Goal: Task Accomplishment & Management: Use online tool/utility

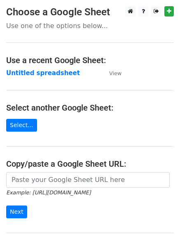
click at [57, 73] on strong "Untitled spreadsheet" at bounding box center [43, 72] width 74 height 7
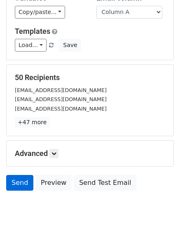
scroll to position [80, 0]
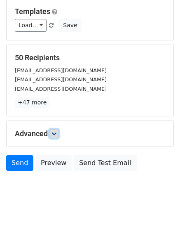
click at [56, 134] on icon at bounding box center [53, 133] width 5 height 5
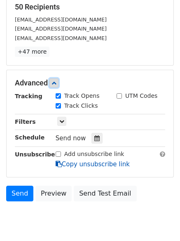
scroll to position [160, 0]
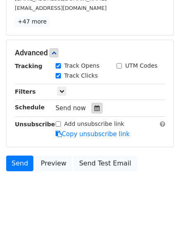
click at [95, 109] on icon at bounding box center [96, 108] width 5 height 6
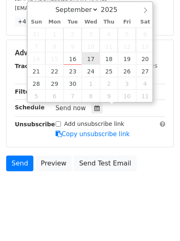
type input "2025-09-17 12:00"
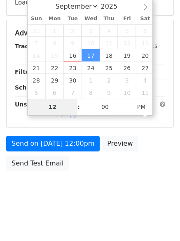
type input "1"
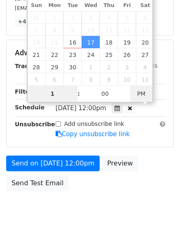
type input "2025-09-17 01:00"
type input "01"
click at [145, 87] on span "PM" at bounding box center [141, 93] width 23 height 16
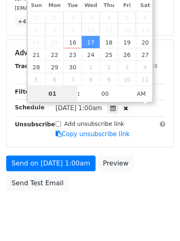
scroll to position [147, 0]
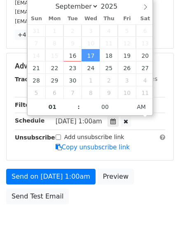
drag, startPoint x: 92, startPoint y: 224, endPoint x: 94, endPoint y: 235, distance: 11.7
click at [92, 224] on html "New Campaign Daily emails left: 50 Google Sheet: Untitled spreadsheet Variables…" at bounding box center [90, 63] width 180 height 421
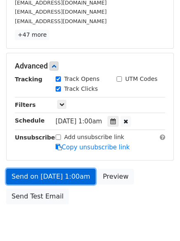
click at [76, 173] on link "Send on Sep 17 at 1:00am" at bounding box center [50, 176] width 89 height 16
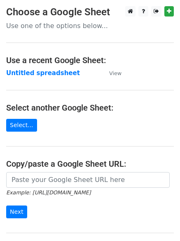
click at [40, 75] on strong "Untitled spreadsheet" at bounding box center [43, 72] width 74 height 7
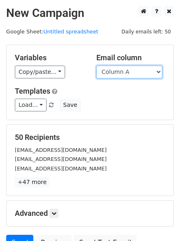
click at [127, 71] on select "Column A Column B Column C Column D Column E Column F" at bounding box center [129, 71] width 66 height 13
select select "Column B"
click at [96, 65] on select "Column A Column B Column C Column D Column E Column F" at bounding box center [129, 71] width 66 height 13
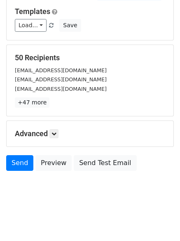
scroll to position [47, 0]
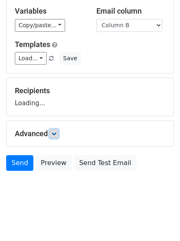
click at [54, 136] on icon at bounding box center [53, 133] width 5 height 5
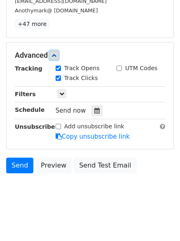
scroll to position [160, 0]
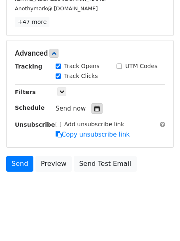
click at [97, 111] on div at bounding box center [96, 108] width 11 height 11
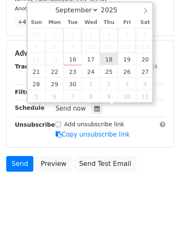
type input "2025-09-18 12:00"
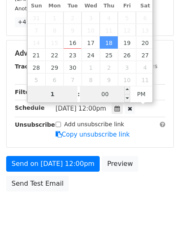
type input "1"
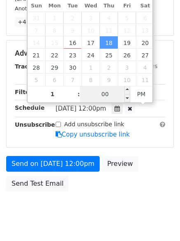
type input "2025-09-18 13:00"
type input "01"
click at [105, 95] on input "00" at bounding box center [105, 94] width 50 height 16
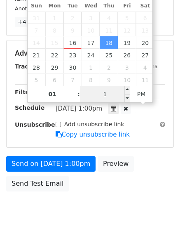
type input "11"
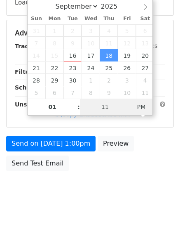
type input "2025-09-18 01:11"
click at [145, 109] on span "PM" at bounding box center [141, 106] width 23 height 16
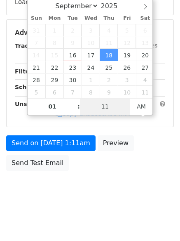
scroll to position [147, 0]
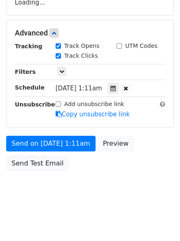
click at [57, 217] on html "New Campaign Daily emails left: 50 Google Sheet: Untitled spreadsheet Variables…" at bounding box center [90, 47] width 180 height 388
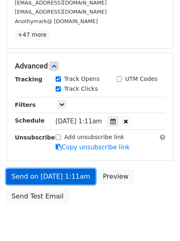
click at [75, 173] on link "Send on Sep 18 at 1:11am" at bounding box center [50, 176] width 89 height 16
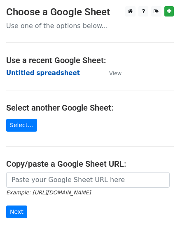
click at [57, 75] on strong "Untitled spreadsheet" at bounding box center [43, 72] width 74 height 7
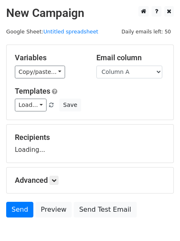
select select "Column C"
click at [96, 65] on select "Column A Column B Column C Column D Column E Column F" at bounding box center [129, 71] width 66 height 13
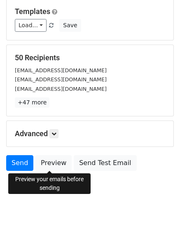
scroll to position [47, 0]
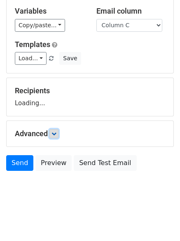
click at [56, 133] on icon at bounding box center [53, 133] width 5 height 5
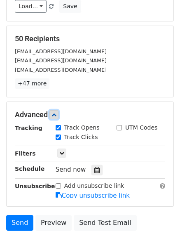
scroll to position [156, 0]
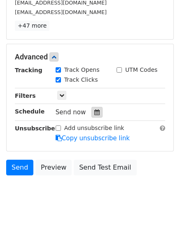
click at [97, 115] on div at bounding box center [96, 112] width 11 height 11
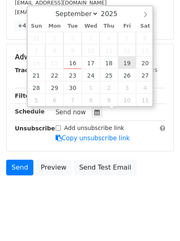
type input "[DATE] 12:00"
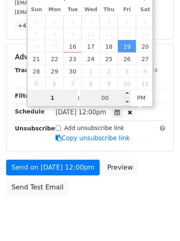
type input "1"
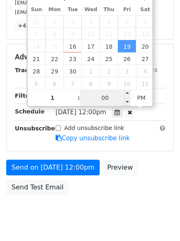
type input "2025-09-19 13:00"
type input "01"
click at [109, 94] on input "00" at bounding box center [105, 97] width 50 height 16
type input "22"
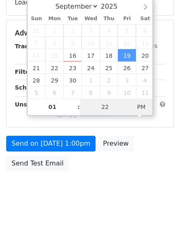
type input "2025-09-19 01:22"
click at [150, 107] on span "PM" at bounding box center [141, 106] width 23 height 16
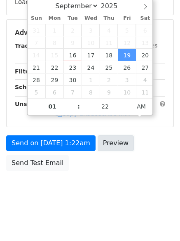
click at [124, 151] on link "Preview" at bounding box center [116, 143] width 36 height 16
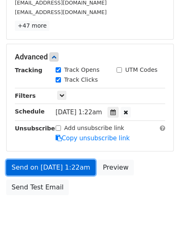
click at [58, 174] on link "Send on Sep 19 at 1:22am" at bounding box center [50, 167] width 89 height 16
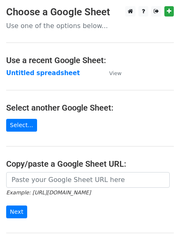
click at [55, 77] on td "Untitled spreadsheet" at bounding box center [53, 72] width 95 height 9
click at [45, 72] on strong "Untitled spreadsheet" at bounding box center [43, 72] width 74 height 7
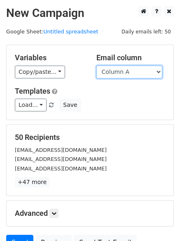
click at [128, 73] on select "Column A Column B Column C Column D Column E Column F" at bounding box center [129, 71] width 66 height 13
select select "Column D"
click at [96, 65] on select "Column A Column B Column C Column D Column E Column F" at bounding box center [129, 71] width 66 height 13
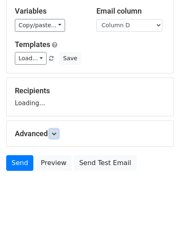
click at [55, 134] on icon at bounding box center [53, 133] width 5 height 5
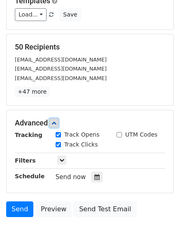
scroll to position [150, 0]
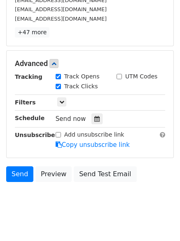
click at [95, 126] on div "Tracking Track Opens UTM Codes Track Clicks Filters Only include spreadsheet ro…" at bounding box center [90, 110] width 150 height 77
click at [93, 115] on div at bounding box center [96, 118] width 11 height 11
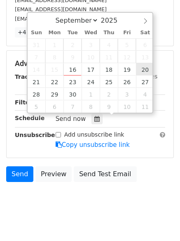
type input "2025-09-20 12:00"
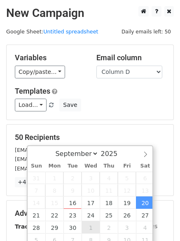
scroll to position [124, 0]
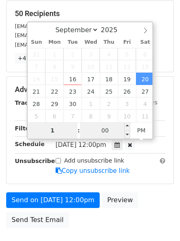
type input "1"
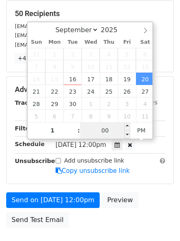
type input "2025-09-20 13:00"
type input "01"
click at [107, 128] on input "00" at bounding box center [105, 130] width 50 height 16
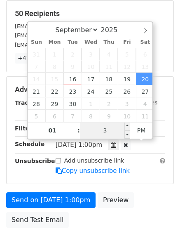
type input "33"
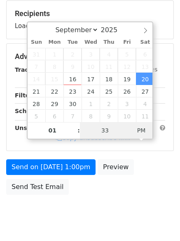
type input "2025-09-20 01:33"
click at [133, 129] on span "AM" at bounding box center [141, 130] width 23 height 16
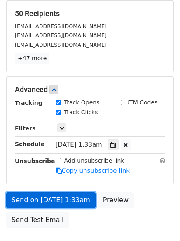
click at [74, 199] on link "Send on Sep 20 at 1:33am" at bounding box center [50, 200] width 89 height 16
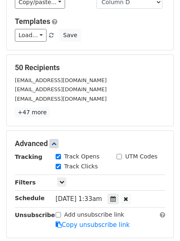
scroll to position [0, 0]
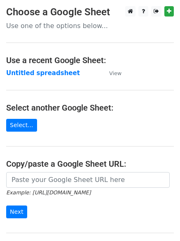
click at [55, 75] on strong "Untitled spreadsheet" at bounding box center [43, 72] width 74 height 7
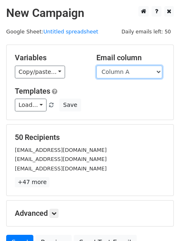
click at [129, 70] on select "Column A Column B Column C Column D Column E Column F" at bounding box center [129, 71] width 66 height 13
click at [96, 65] on select "Column A Column B Column C Column D Column E Column F" at bounding box center [129, 71] width 66 height 13
click at [139, 78] on select "Column A Column B Column C Column D Column E Column F" at bounding box center [129, 71] width 66 height 13
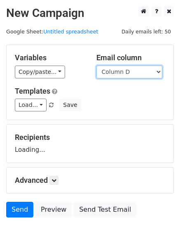
select select "Column E"
click at [96, 65] on select "Column A Column B Column C Column D Column E Column F" at bounding box center [129, 71] width 66 height 13
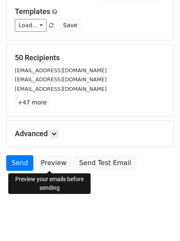
scroll to position [47, 0]
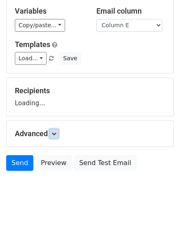
click at [58, 136] on link at bounding box center [53, 133] width 9 height 9
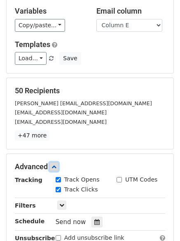
scroll to position [157, 0]
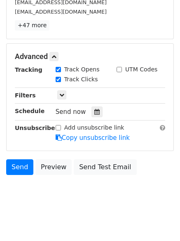
click at [100, 109] on div "Send now" at bounding box center [104, 111] width 97 height 11
click at [96, 111] on div at bounding box center [96, 111] width 11 height 11
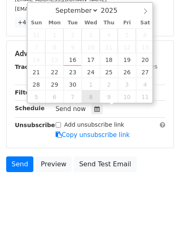
scroll to position [160, 0]
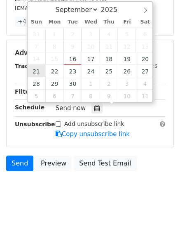
type input "[DATE] 12:00"
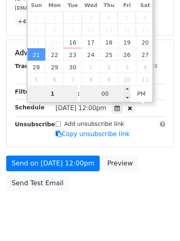
type input "1"
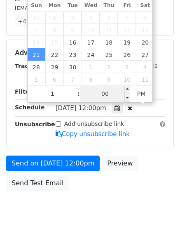
type input "2025-09-21 13:00"
type input "01"
click at [104, 95] on input "00" at bounding box center [105, 93] width 50 height 16
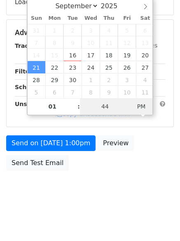
type input "44"
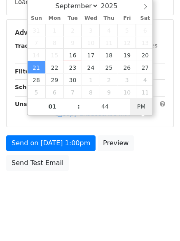
click at [140, 94] on div "Sun, Sep 21, 1:00pm 2025-09-21 13:44" at bounding box center [104, 87] width 97 height 11
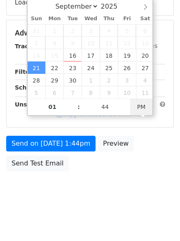
type input "2025-09-21 01:44"
click at [141, 105] on span "AM" at bounding box center [141, 106] width 23 height 16
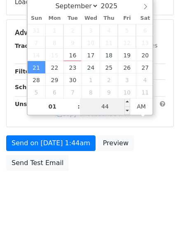
scroll to position [147, 0]
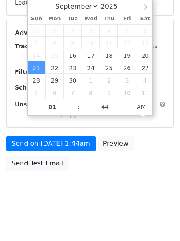
click at [84, 192] on body "New Campaign Daily emails left: 50 Google Sheet: Untitled spreadsheet Variables…" at bounding box center [90, 33] width 180 height 349
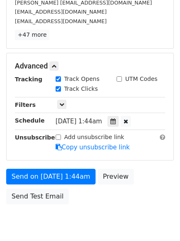
scroll to position [160, 0]
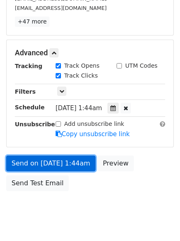
click at [79, 166] on link "Send on Sep 21 at 1:44am" at bounding box center [50, 163] width 89 height 16
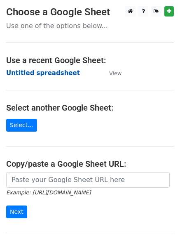
click at [38, 72] on strong "Untitled spreadsheet" at bounding box center [43, 72] width 74 height 7
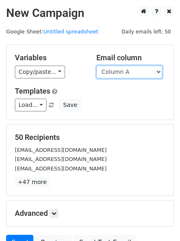
click at [133, 74] on select "Column A Column B Column C Column D Column E Column F" at bounding box center [129, 71] width 66 height 13
select select "Column F"
click at [96, 65] on select "Column A Column B Column C Column D Column E Column F" at bounding box center [129, 71] width 66 height 13
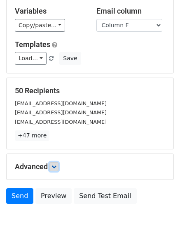
click at [54, 164] on icon at bounding box center [53, 166] width 5 height 5
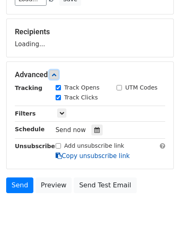
scroll to position [110, 0]
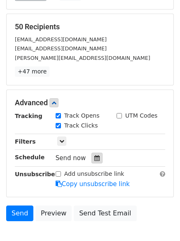
click at [94, 155] on icon at bounding box center [96, 158] width 5 height 6
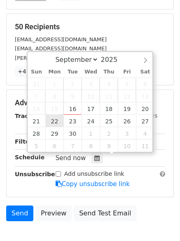
type input "[DATE] 12:00"
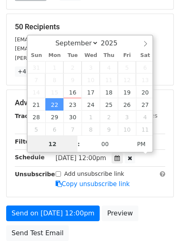
scroll to position [0, 0]
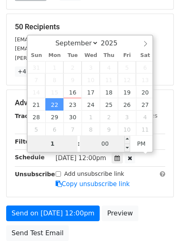
type input "1"
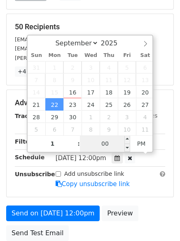
type input "[DATE] 13:00"
type input "01"
click at [104, 144] on input "00" at bounding box center [105, 143] width 50 height 16
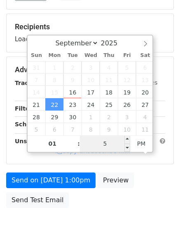
type input "55"
type input "[DATE] 01:55"
click at [152, 147] on span "AM" at bounding box center [141, 143] width 23 height 16
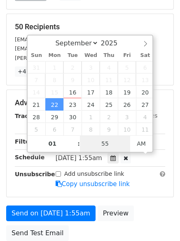
type input "55"
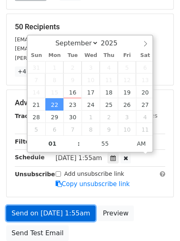
click at [52, 213] on link "Send on [DATE] 1:55am" at bounding box center [50, 213] width 89 height 16
